Goal: Transaction & Acquisition: Purchase product/service

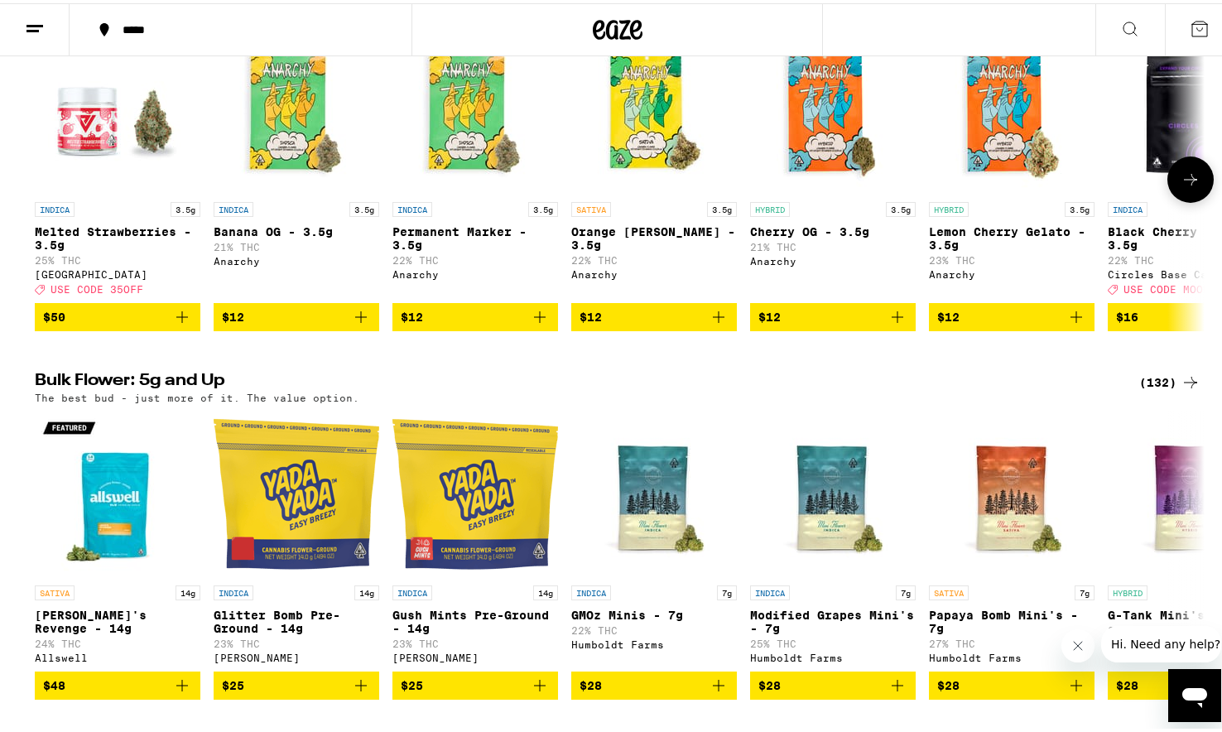
scroll to position [1437, 0]
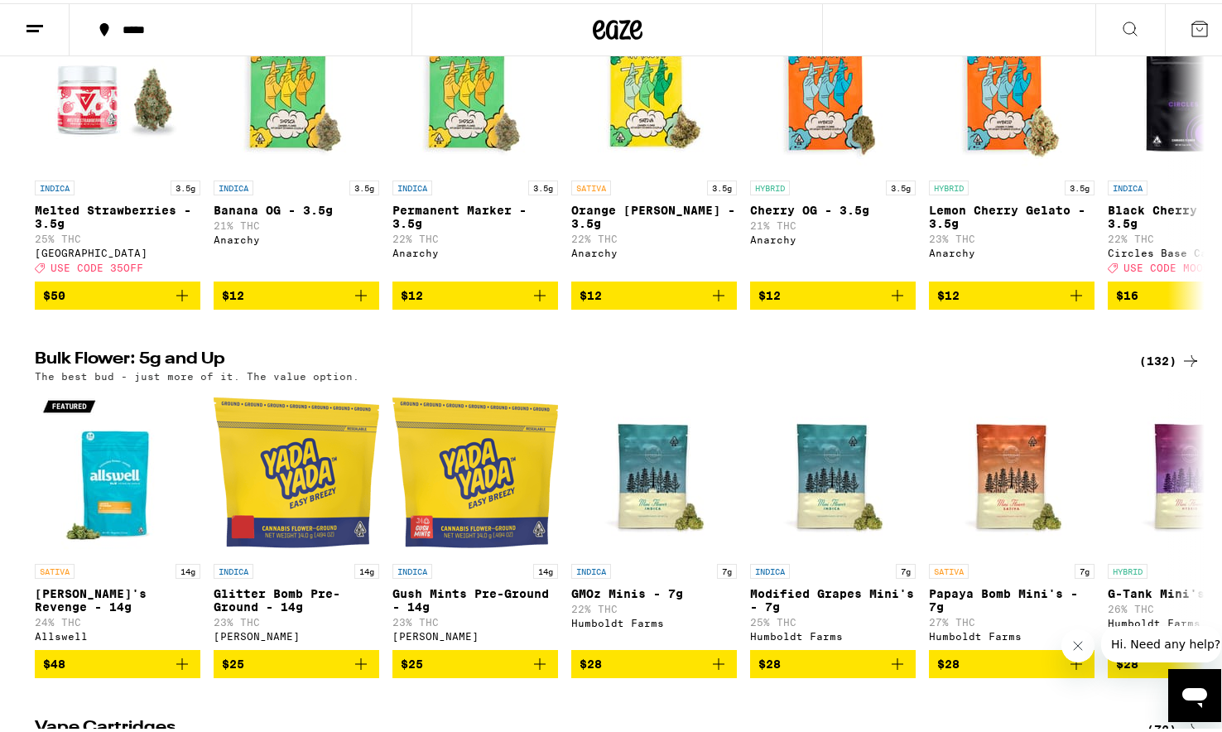
click at [1155, 367] on div "(132)" at bounding box center [1169, 358] width 61 height 20
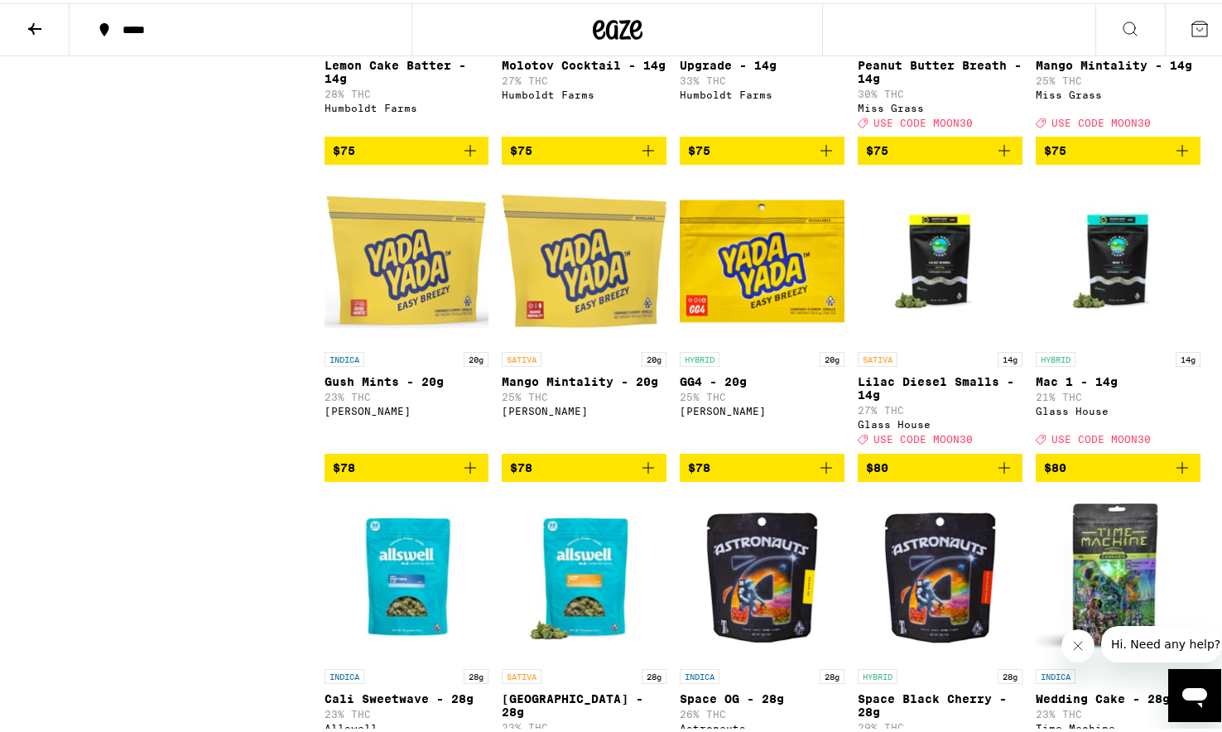
scroll to position [6651, 0]
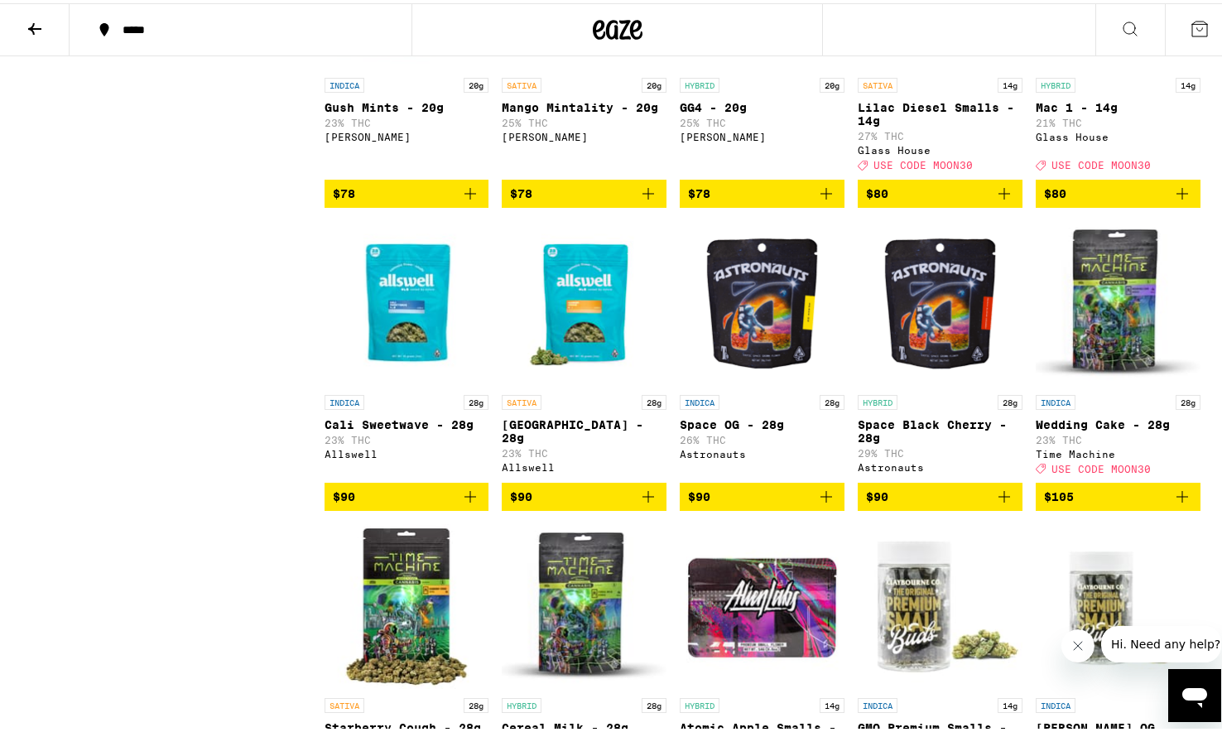
click at [1002, 200] on icon "Add to bag" at bounding box center [1004, 190] width 20 height 20
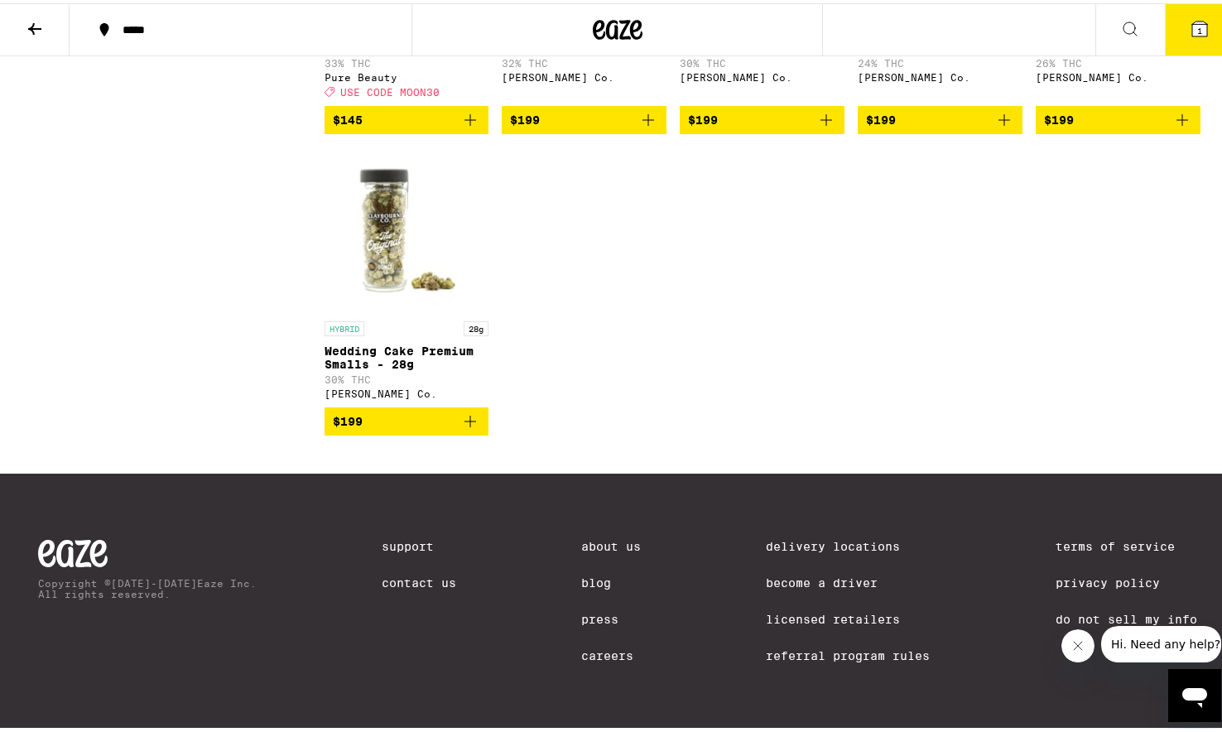
scroll to position [8595, 0]
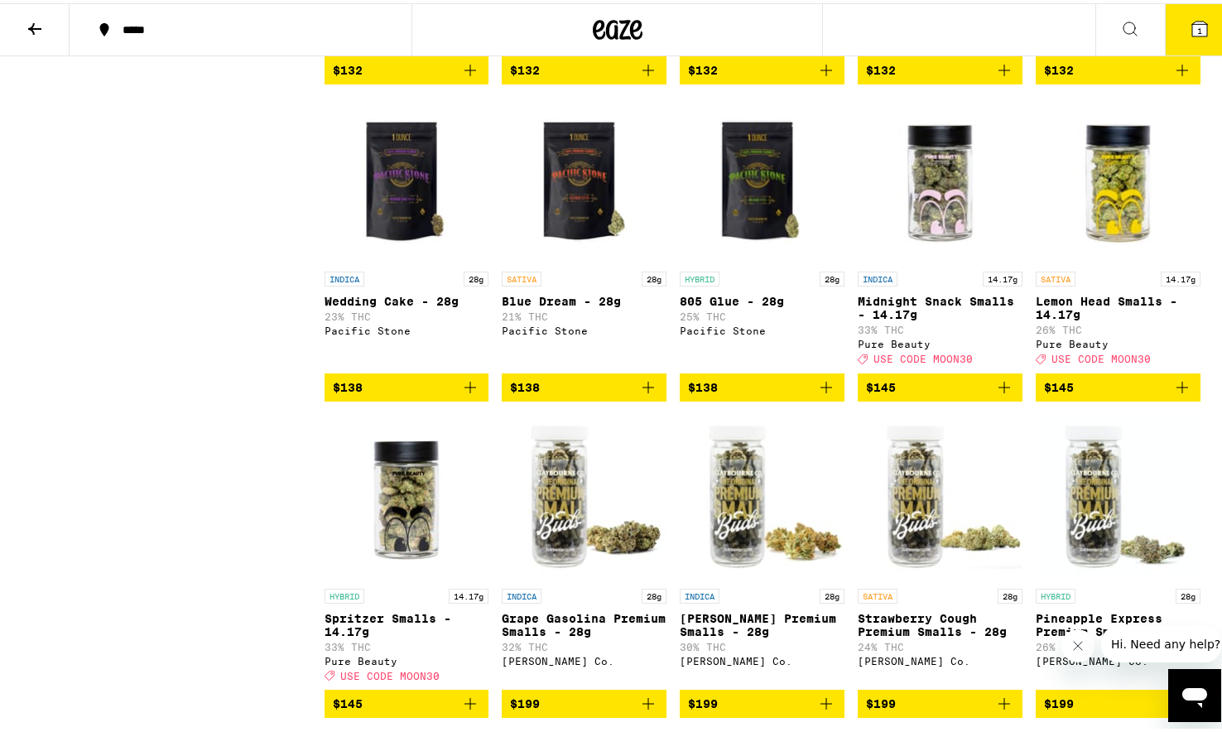
click at [1197, 30] on span "1" at bounding box center [1199, 27] width 5 height 10
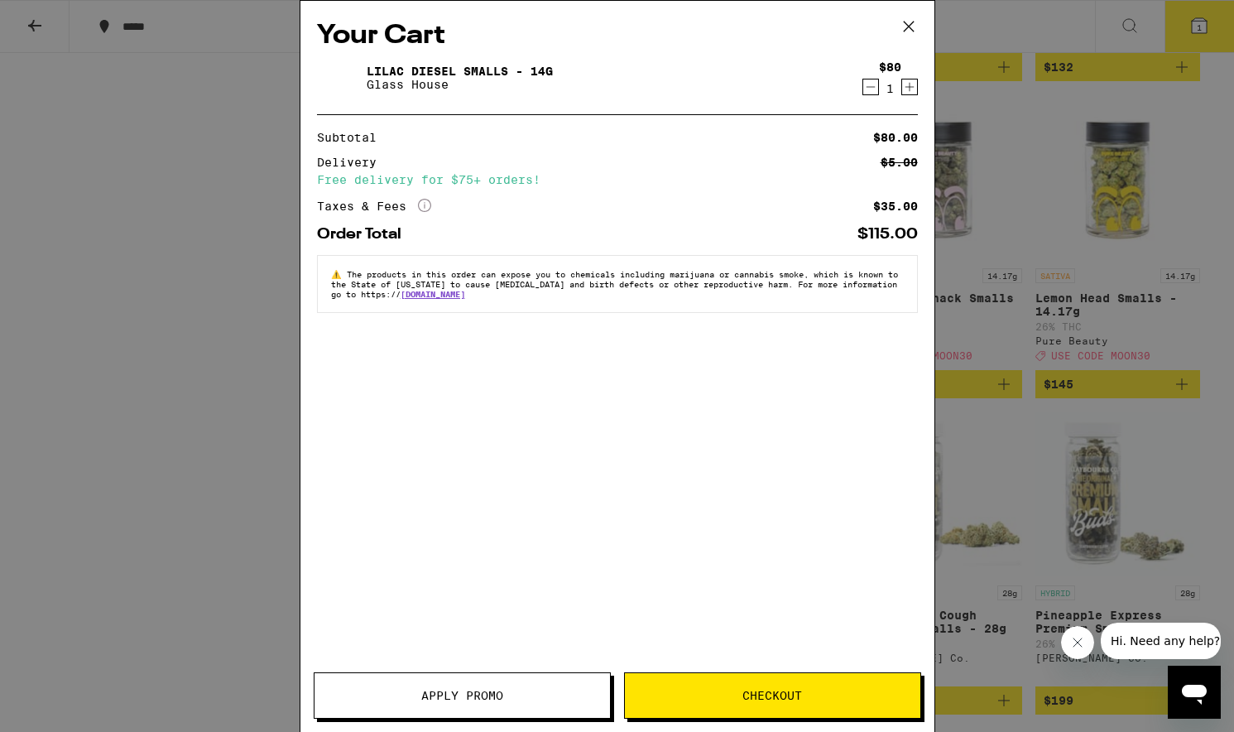
click at [440, 701] on span "Apply Promo" at bounding box center [462, 695] width 82 height 12
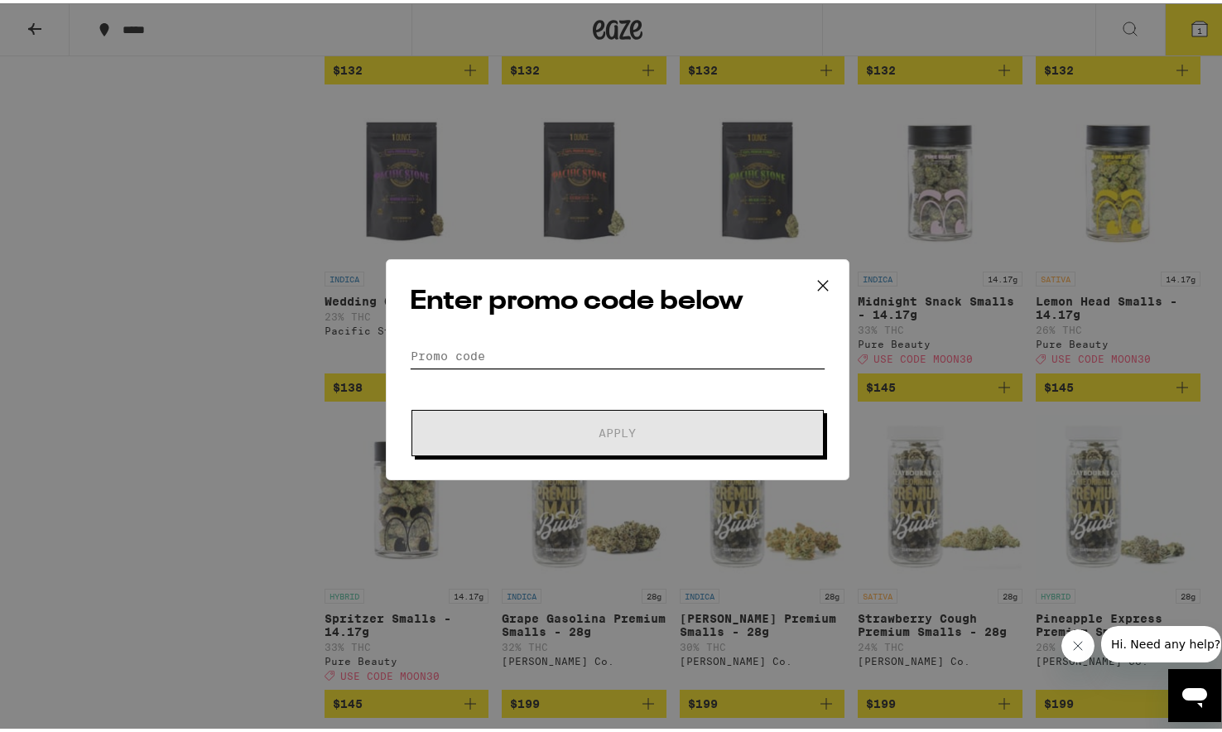
click at [660, 353] on input "Promo Code" at bounding box center [617, 352] width 415 height 25
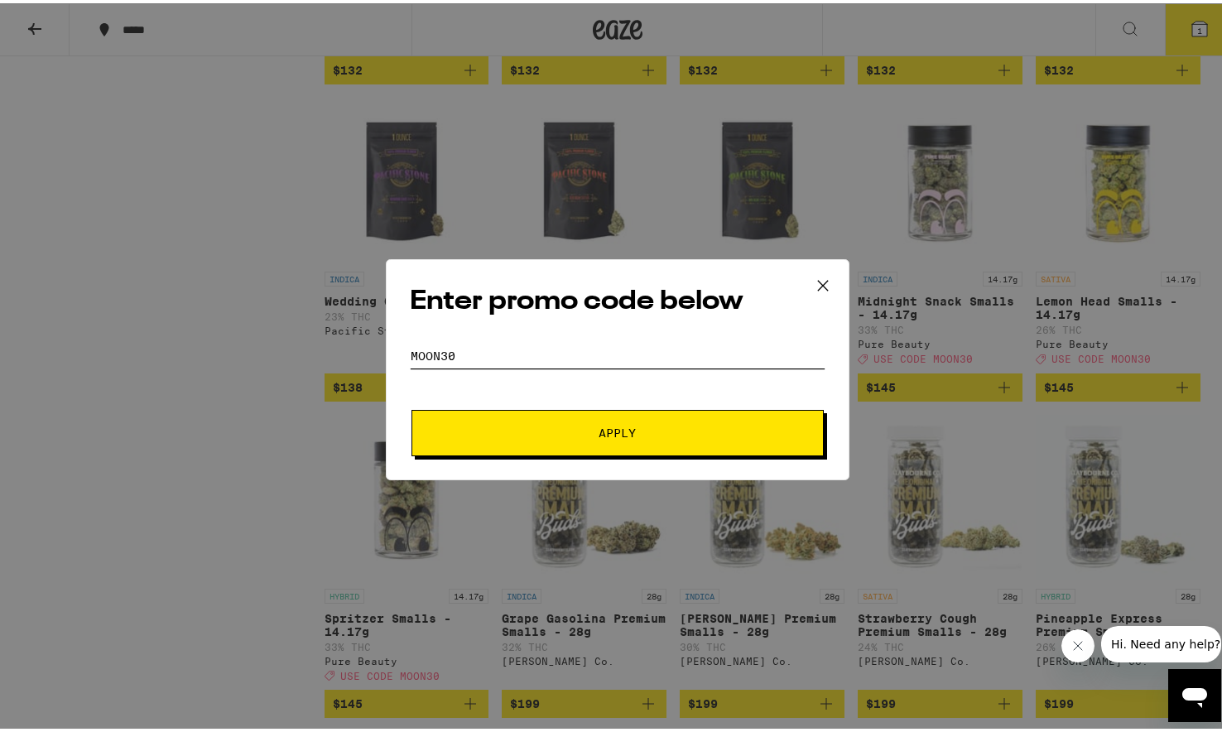
type input "moon30"
click at [611, 429] on button "Apply" at bounding box center [617, 429] width 412 height 46
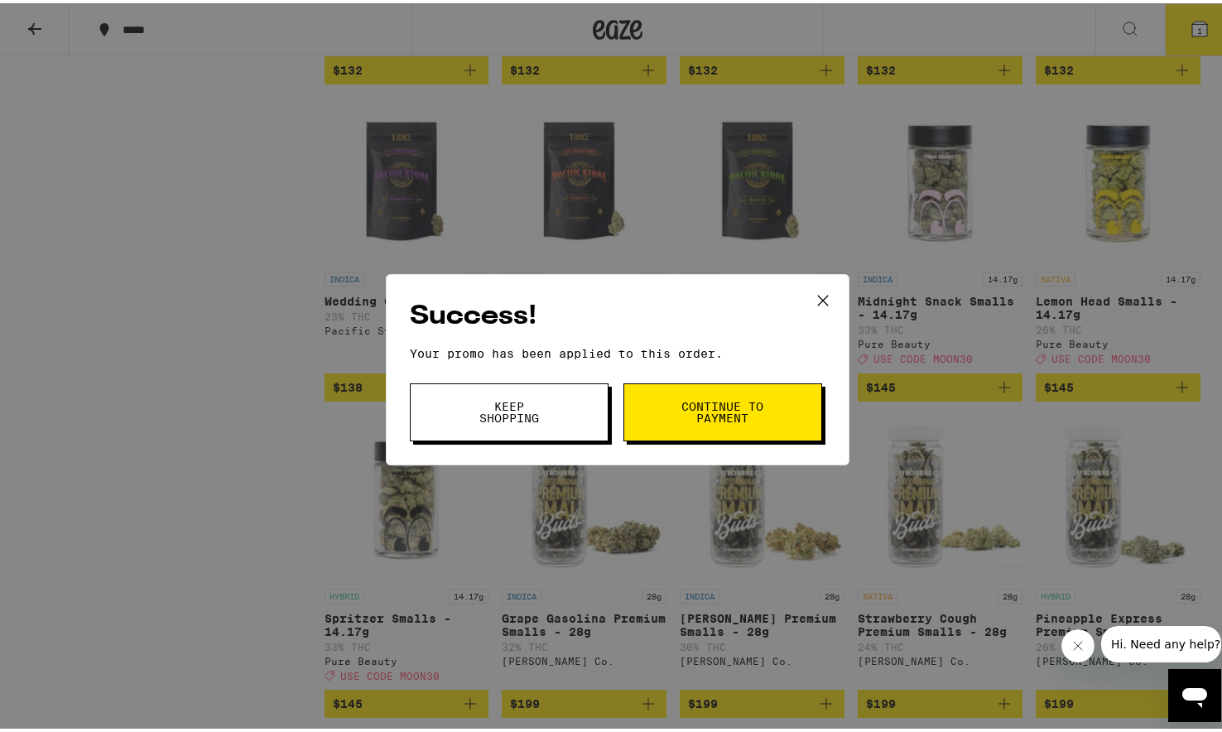
click at [646, 398] on button "Continue to payment" at bounding box center [722, 409] width 199 height 58
